Goal: Task Accomplishment & Management: Complete application form

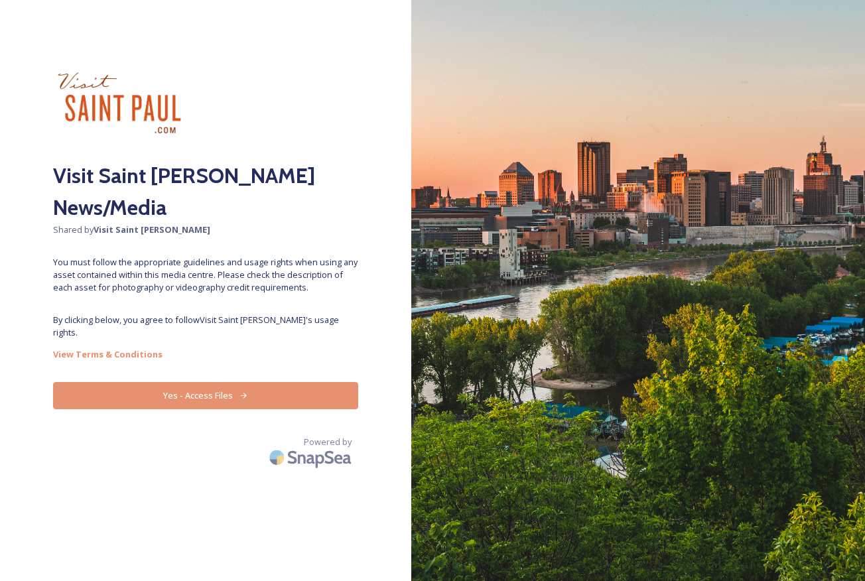
click at [220, 382] on button "Yes - Access Files" at bounding box center [205, 395] width 305 height 27
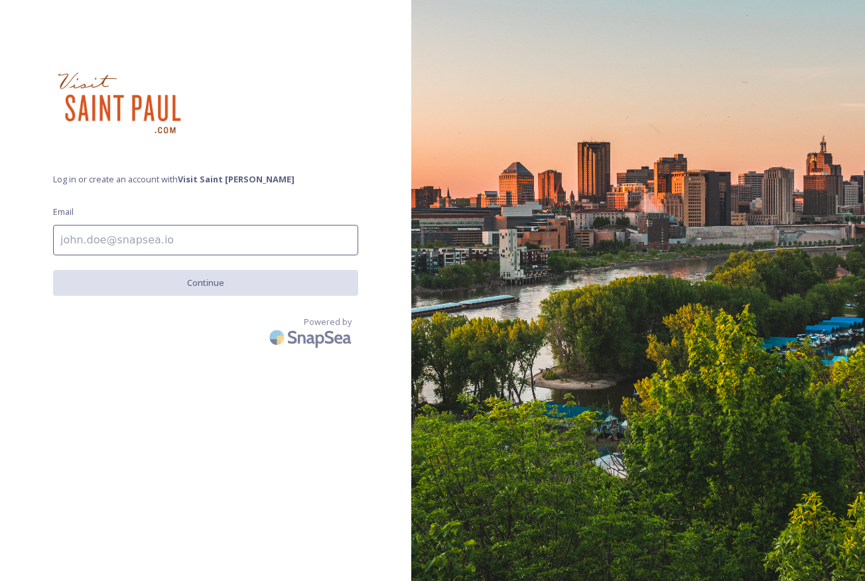
click at [225, 239] on input at bounding box center [205, 240] width 305 height 31
click at [283, 179] on span "Log in or create an account with Visit [GEOGRAPHIC_DATA][PERSON_NAME]" at bounding box center [205, 179] width 305 height 13
click at [130, 237] on input at bounding box center [205, 240] width 305 height 31
type input "[PERSON_NAME][EMAIL_ADDRESS][PERSON_NAME][DOMAIN_NAME]"
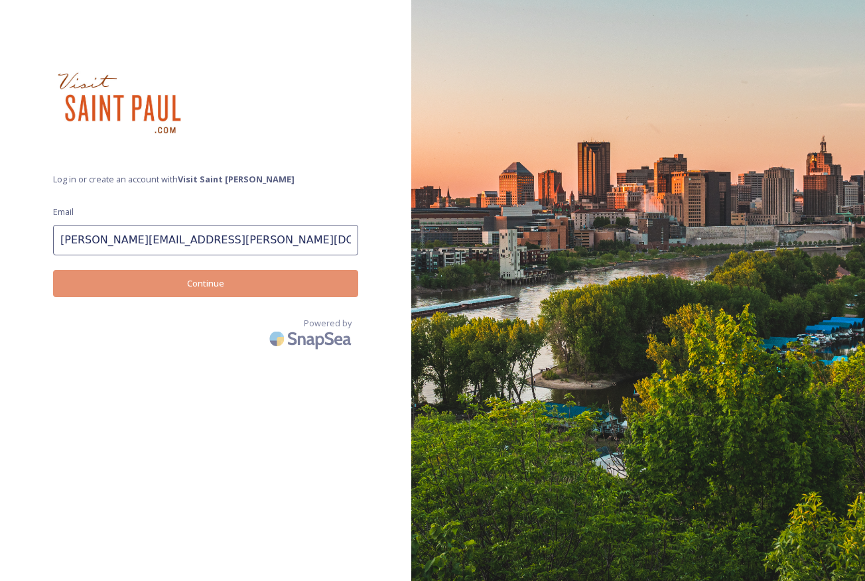
click at [220, 287] on button "Continue" at bounding box center [205, 283] width 305 height 27
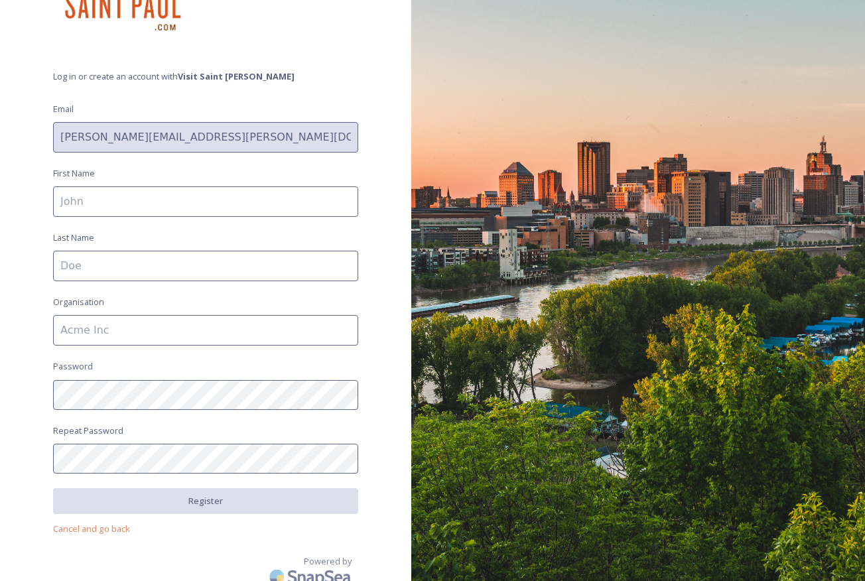
scroll to position [111, 0]
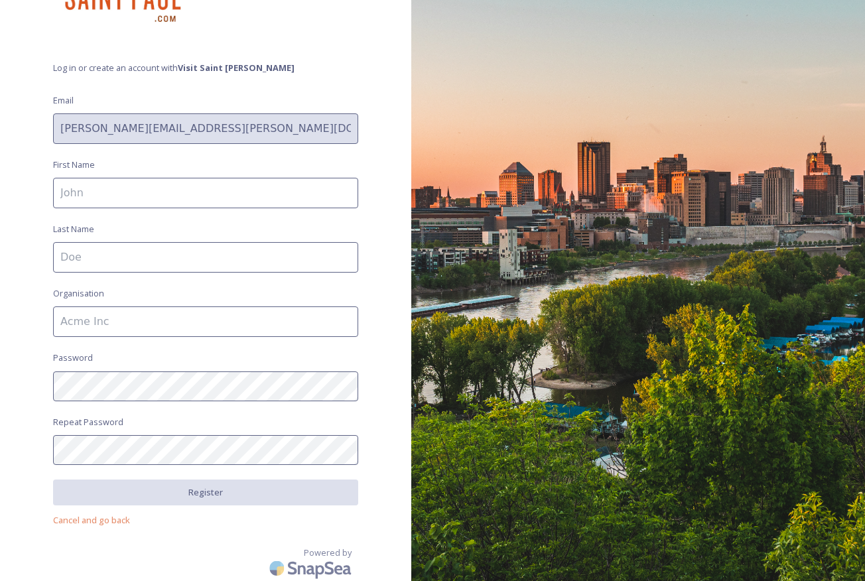
click at [173, 190] on input at bounding box center [205, 193] width 305 height 31
type input "[PERSON_NAME]"
click at [154, 316] on input at bounding box center [205, 322] width 305 height 31
type input "VSP"
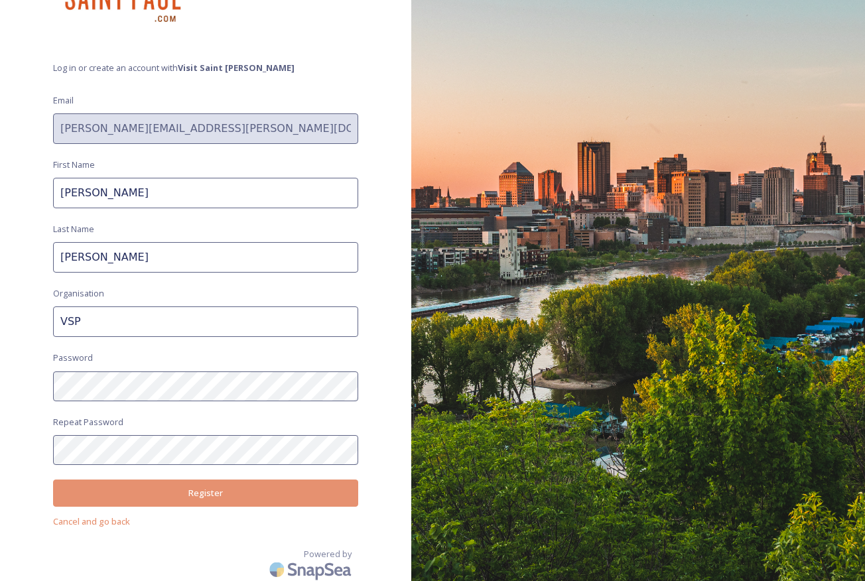
click at [187, 494] on button "Register" at bounding box center [205, 493] width 305 height 27
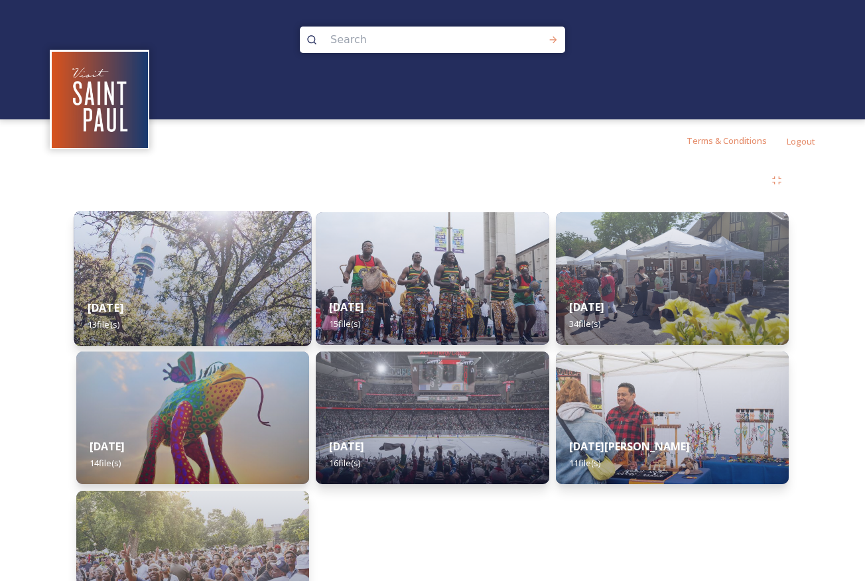
click at [237, 271] on img at bounding box center [193, 278] width 238 height 135
